Goal: Find specific page/section: Find specific page/section

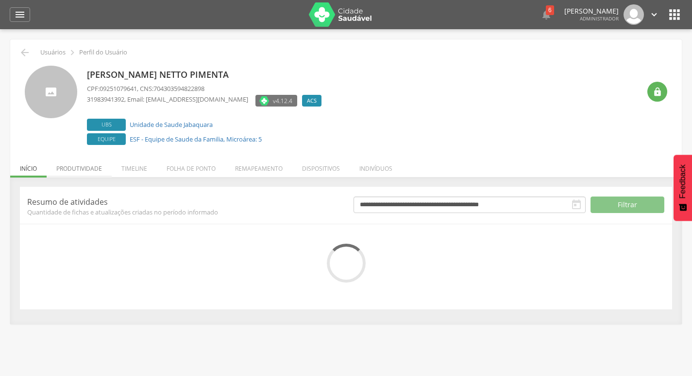
click at [74, 160] on li "Produtividade" at bounding box center [79, 166] width 65 height 23
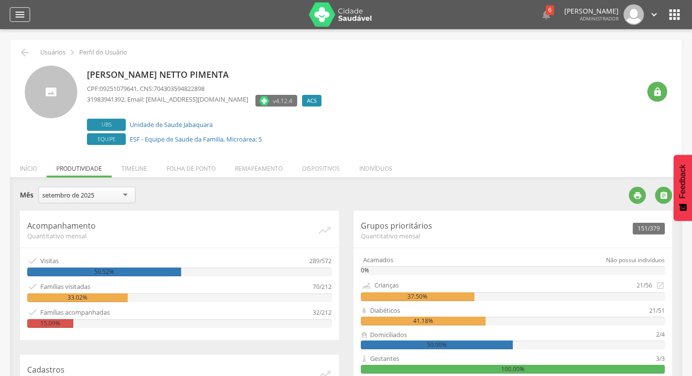
click at [21, 17] on icon "" at bounding box center [20, 15] width 12 height 12
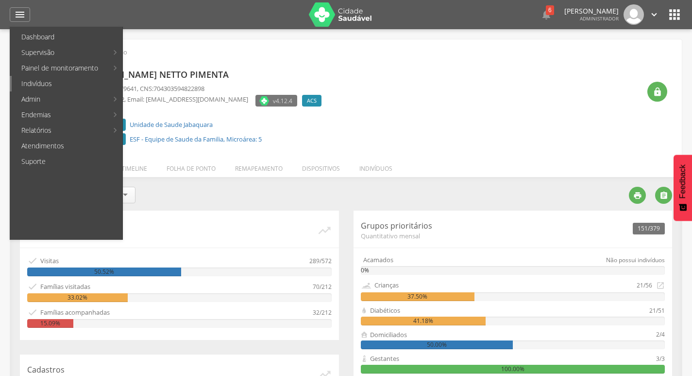
click at [43, 82] on link "Indivíduos" at bounding box center [67, 84] width 111 height 16
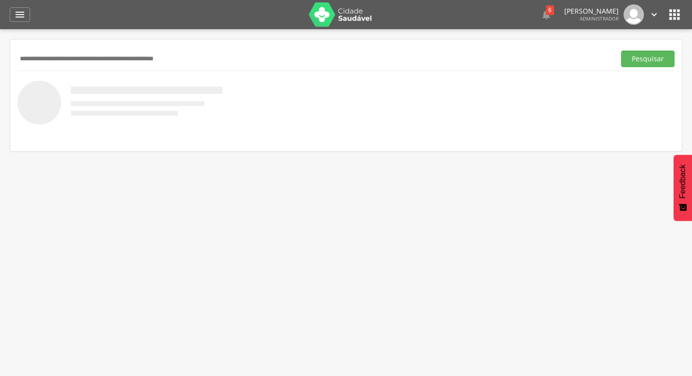
click at [75, 62] on input "text" at bounding box center [314, 59] width 594 height 17
click at [622, 51] on button "Pesquisar" at bounding box center [648, 59] width 53 height 17
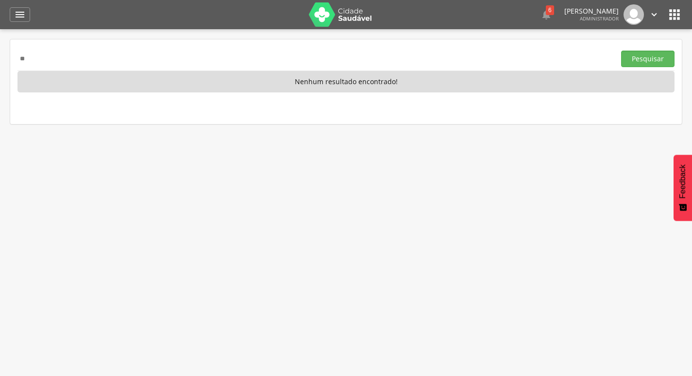
type input "*"
type input "**********"
click at [622, 51] on button "Pesquisar" at bounding box center [648, 59] width 53 height 17
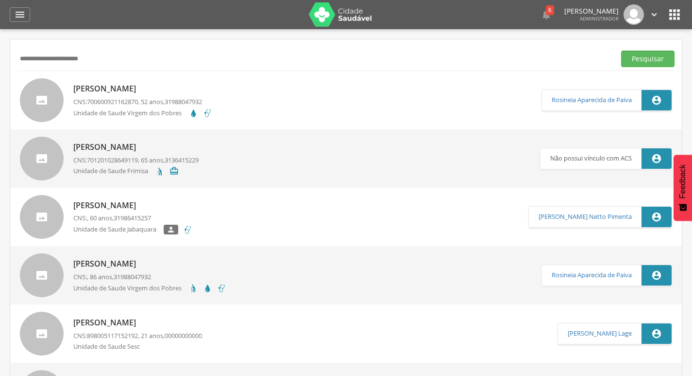
click at [129, 208] on p "[PERSON_NAME]" at bounding box center [132, 205] width 119 height 11
type input "**********"
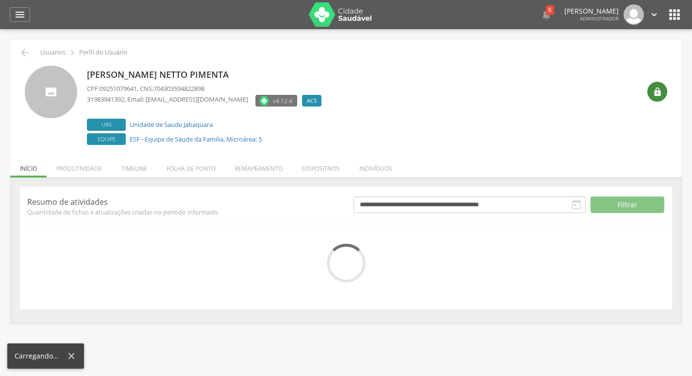
click at [654, 90] on icon "" at bounding box center [658, 92] width 10 height 10
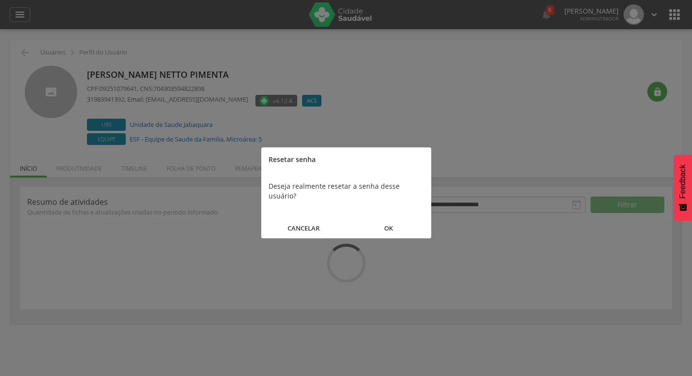
click at [397, 218] on button "OK" at bounding box center [388, 228] width 85 height 21
